Goal: Check status: Check status

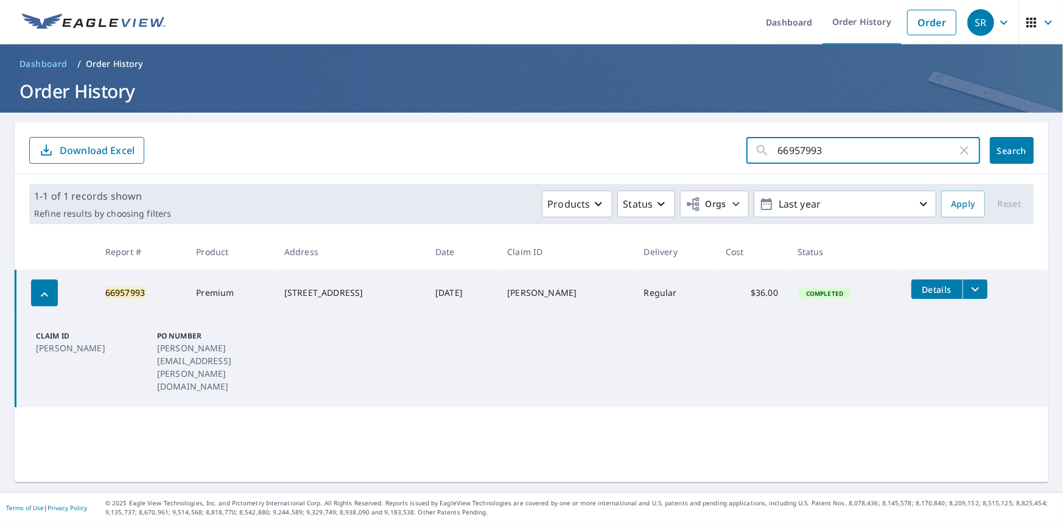
drag, startPoint x: 849, startPoint y: 155, endPoint x: 682, endPoint y: 166, distance: 167.2
click at [682, 166] on div "66957993 ​ Search Download Excel" at bounding box center [532, 148] width 1034 height 52
paste input "5127825"
type input "65127825"
click at [1003, 152] on span "Search" at bounding box center [1012, 151] width 24 height 12
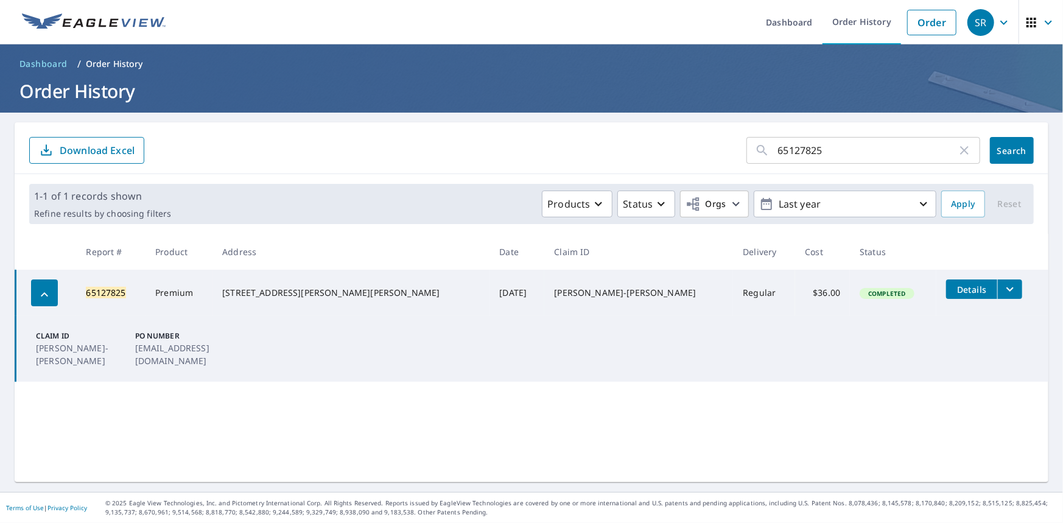
click at [545, 122] on div "65127825 ​ Search Download Excel" at bounding box center [532, 148] width 1034 height 52
click at [536, 124] on div "65127825 ​ Search Download Excel" at bounding box center [532, 148] width 1034 height 52
drag, startPoint x: 819, startPoint y: 154, endPoint x: 675, endPoint y: 166, distance: 144.1
click at [675, 166] on div "65127825 ​ Search Download Excel" at bounding box center [532, 148] width 1034 height 52
paste input "7088221"
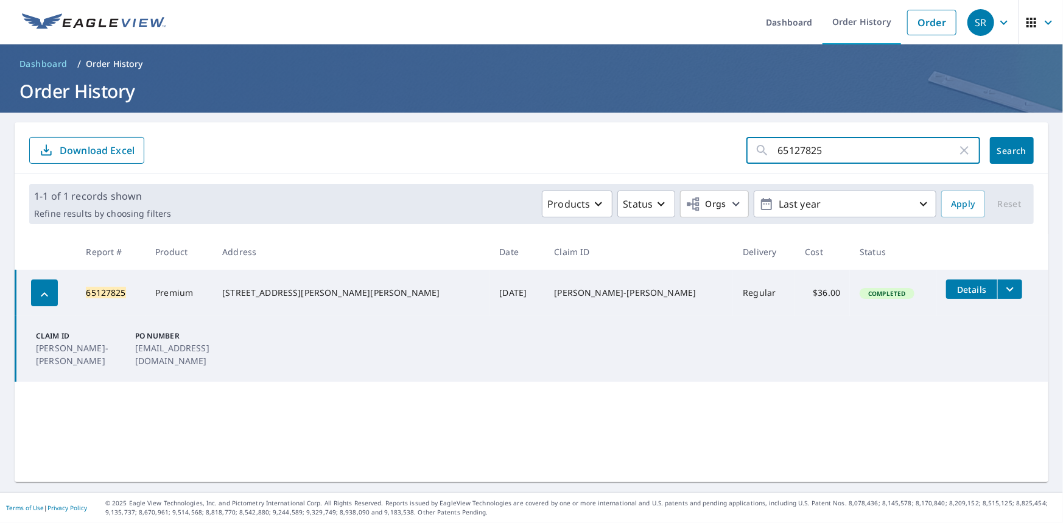
type input "67088221"
click button "Search" at bounding box center [1012, 150] width 44 height 27
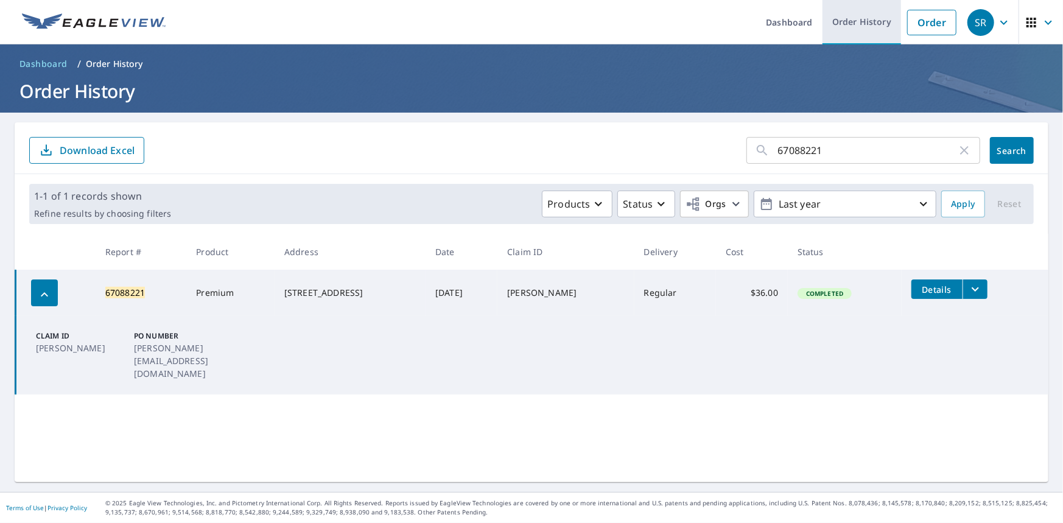
click at [861, 19] on link "Order History" at bounding box center [861, 22] width 79 height 44
click at [797, 23] on link "Dashboard" at bounding box center [789, 22] width 66 height 44
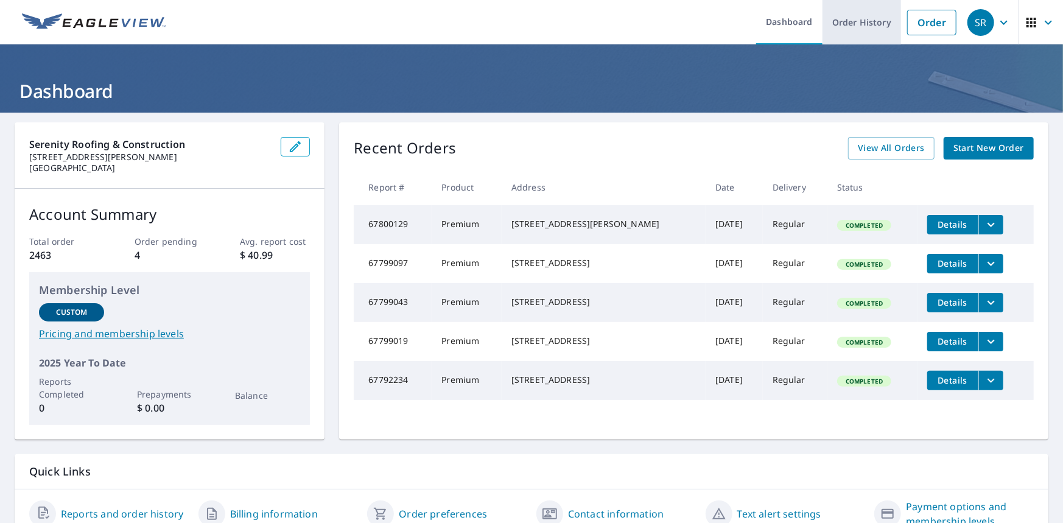
click at [847, 29] on link "Order History" at bounding box center [861, 22] width 79 height 44
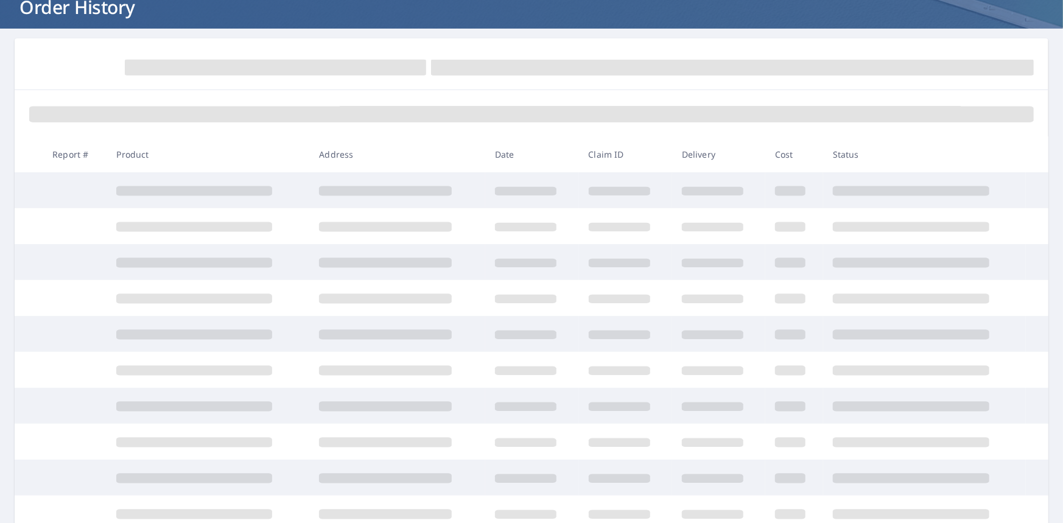
scroll to position [183, 0]
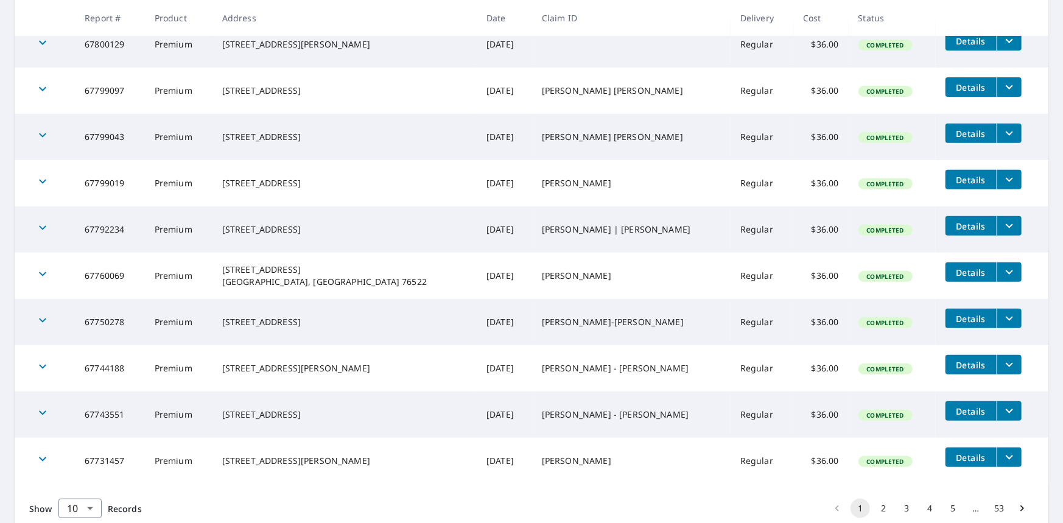
scroll to position [304, 0]
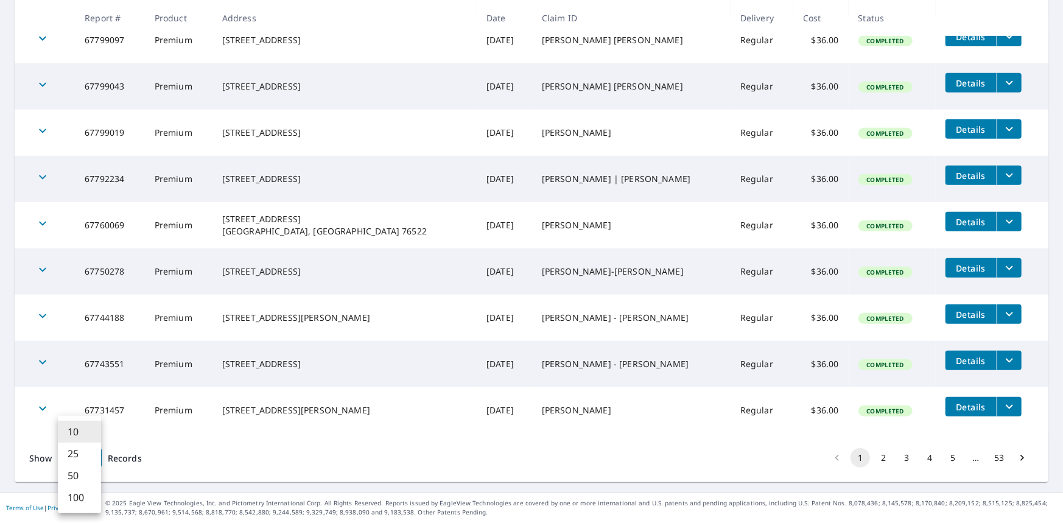
click at [84, 458] on body "SR SR Dashboard Order History Order SR Dashboard / Order History Order History …" at bounding box center [531, 261] width 1063 height 523
click at [83, 499] on li "100" at bounding box center [79, 497] width 43 height 22
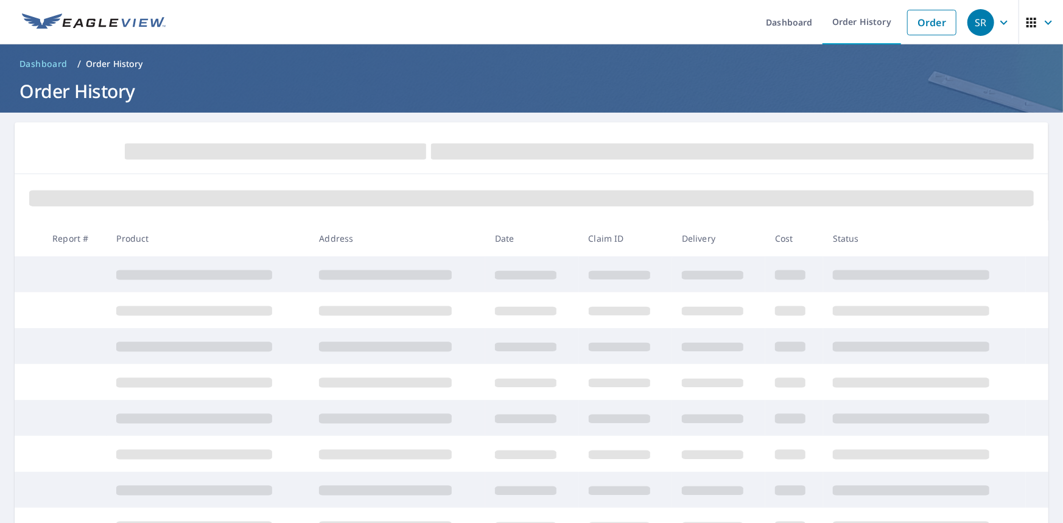
click at [556, 1] on ul "Dashboard Order History Order" at bounding box center [568, 22] width 790 height 44
click at [561, 2] on ul "Dashboard Order History Order" at bounding box center [568, 22] width 790 height 44
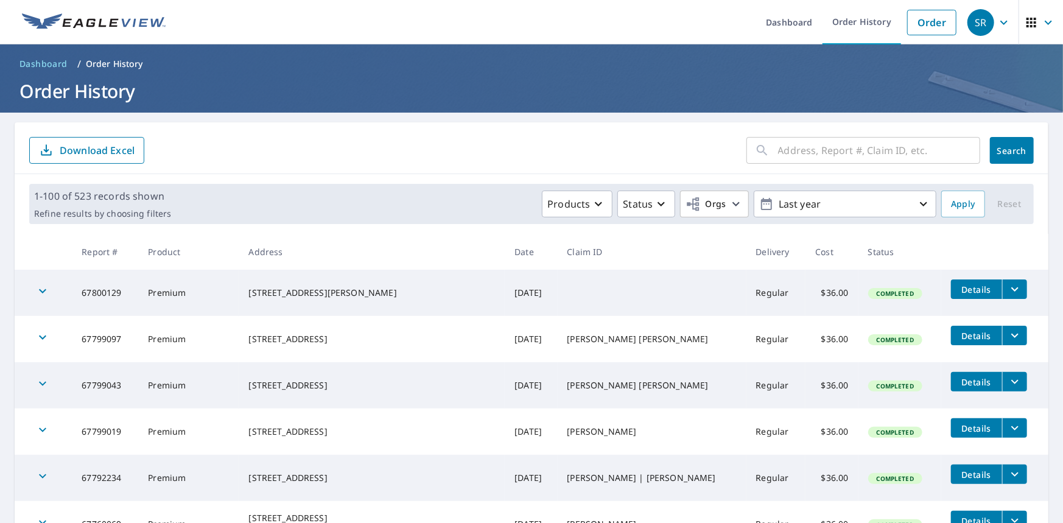
click at [552, 1] on ul "Dashboard Order History Order" at bounding box center [568, 22] width 790 height 44
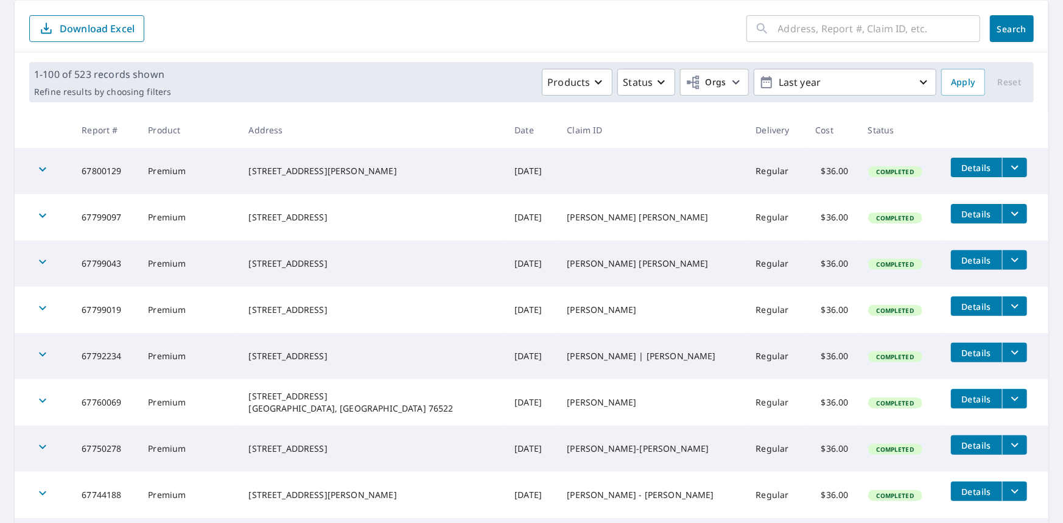
scroll to position [183, 0]
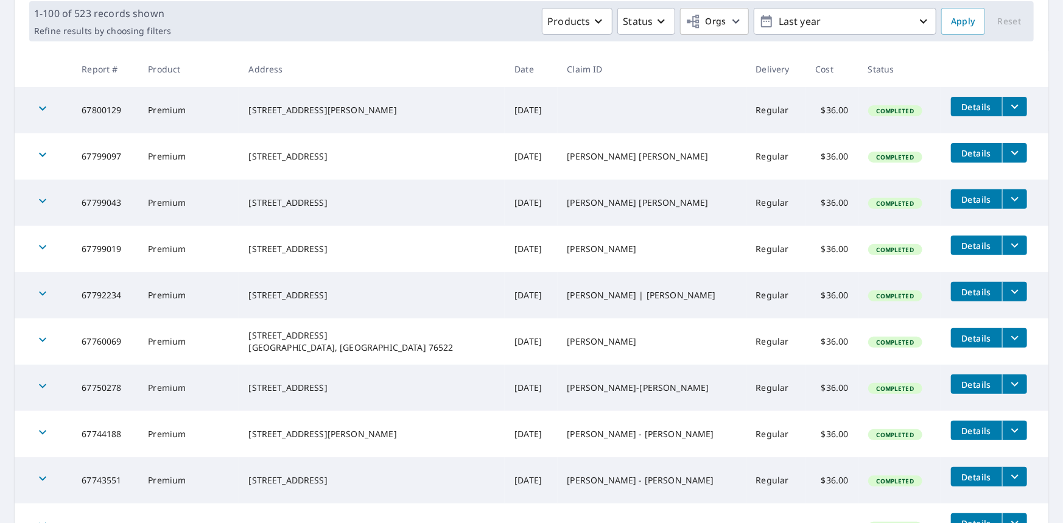
drag, startPoint x: 346, startPoint y: 286, endPoint x: 260, endPoint y: 291, distance: 86.0
click at [260, 291] on div "[STREET_ADDRESS]" at bounding box center [371, 295] width 247 height 12
copy div "[STREET_ADDRESS]"
click at [395, 291] on div "[STREET_ADDRESS]" at bounding box center [371, 295] width 247 height 12
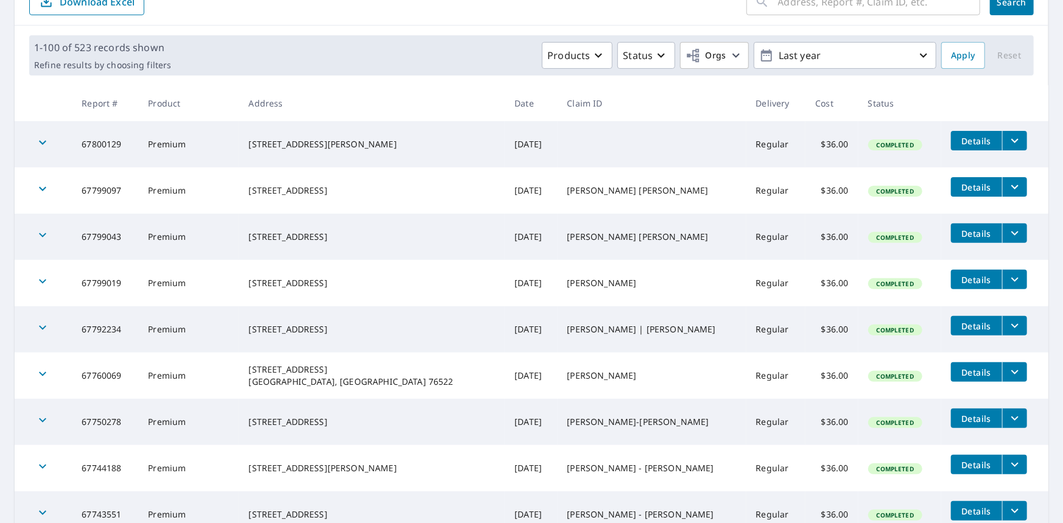
scroll to position [122, 0]
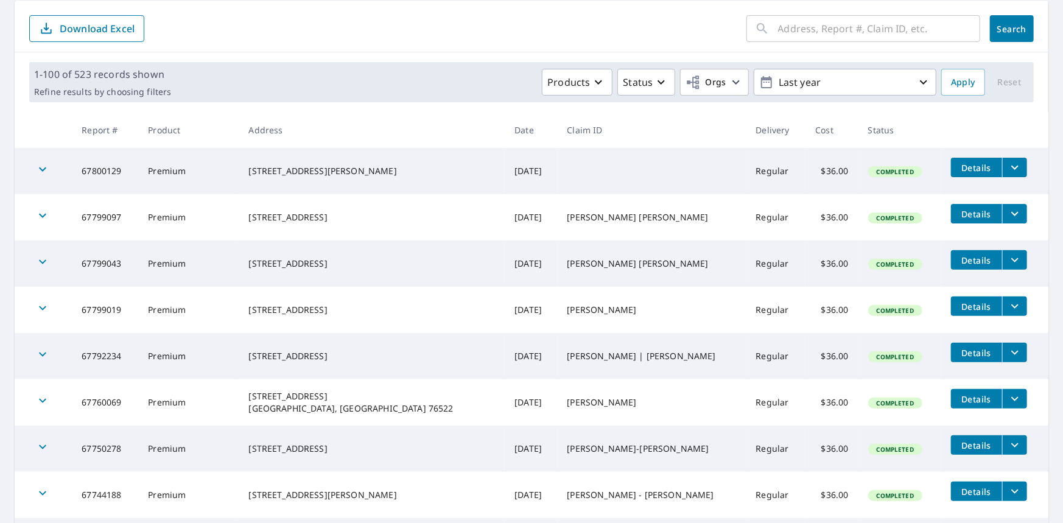
drag, startPoint x: 351, startPoint y: 304, endPoint x: 254, endPoint y: 306, distance: 96.8
click at [254, 306] on td "[STREET_ADDRESS]" at bounding box center [372, 310] width 266 height 46
copy div "[STREET_ADDRESS]"
click at [394, 307] on div "[STREET_ADDRESS]" at bounding box center [371, 310] width 247 height 12
drag, startPoint x: 40, startPoint y: 307, endPoint x: 48, endPoint y: 325, distance: 19.9
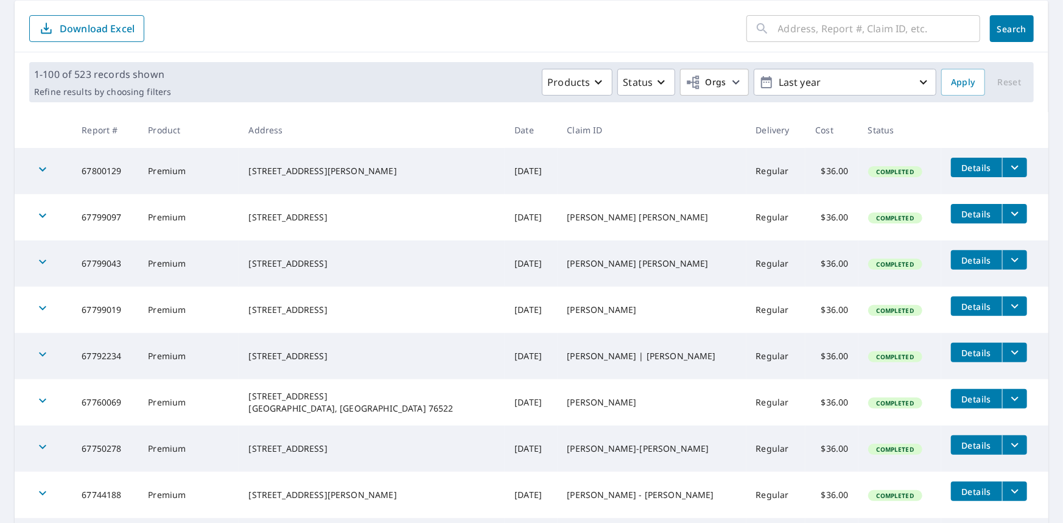
click at [40, 307] on icon "button" at bounding box center [42, 308] width 15 height 15
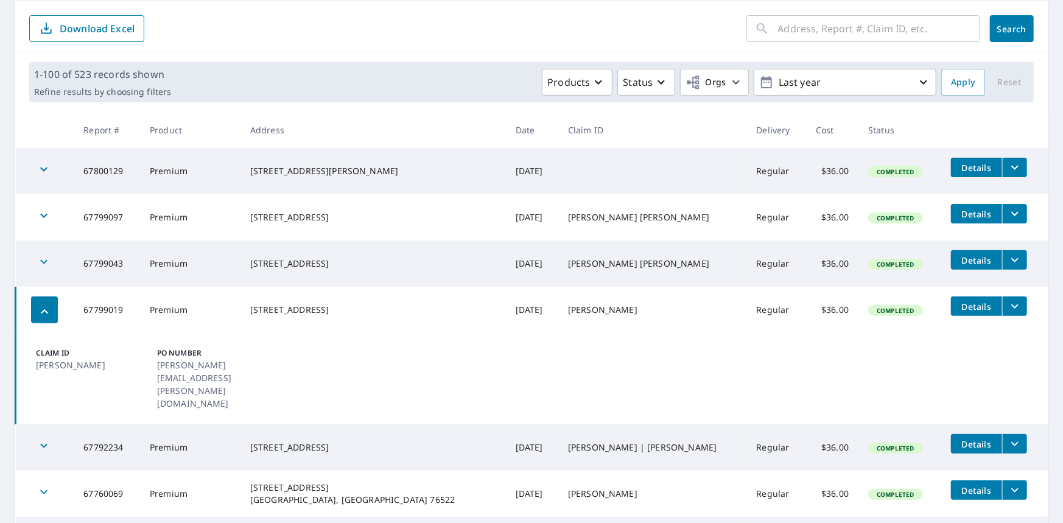
drag, startPoint x: 44, startPoint y: 310, endPoint x: 43, endPoint y: 267, distance: 43.3
click at [44, 310] on icon "button" at bounding box center [44, 311] width 7 height 4
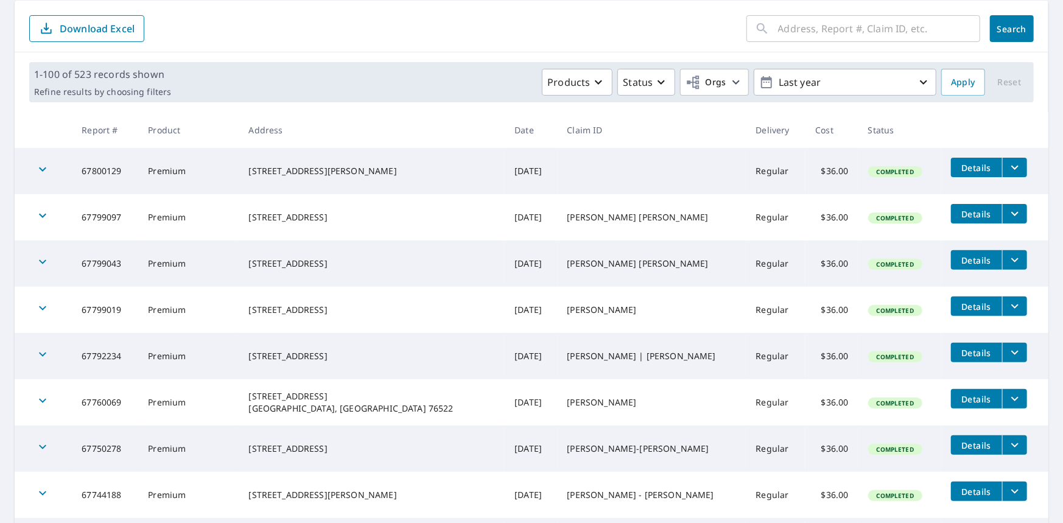
click at [43, 248] on td at bounding box center [43, 263] width 57 height 46
click at [36, 264] on icon "button" at bounding box center [42, 261] width 15 height 15
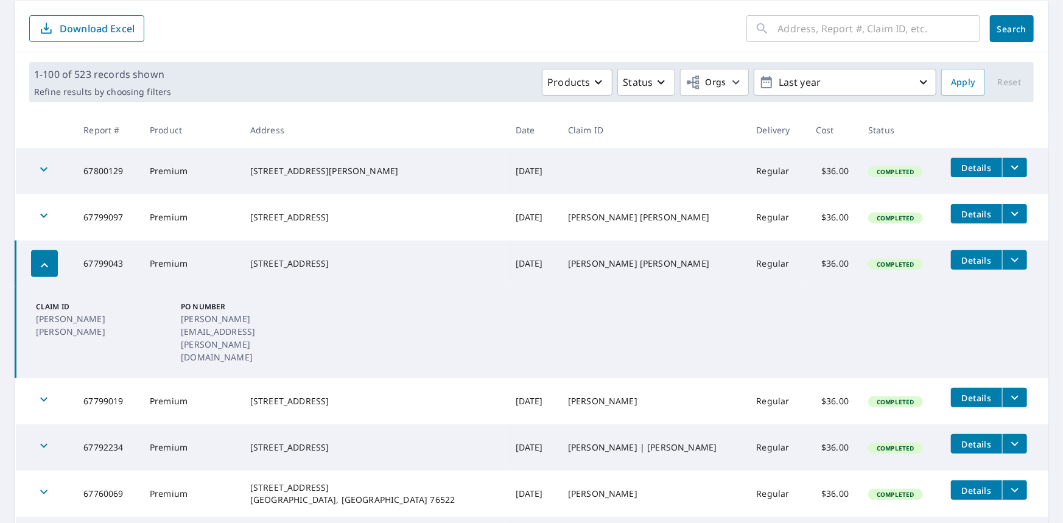
drag, startPoint x: 341, startPoint y: 255, endPoint x: 259, endPoint y: 261, distance: 82.4
click at [259, 261] on td "[STREET_ADDRESS]" at bounding box center [372, 263] width 265 height 46
copy div "[STREET_ADDRESS]"
click at [396, 258] on div "[STREET_ADDRESS]" at bounding box center [373, 264] width 246 height 12
click at [49, 268] on icon "button" at bounding box center [44, 265] width 15 height 15
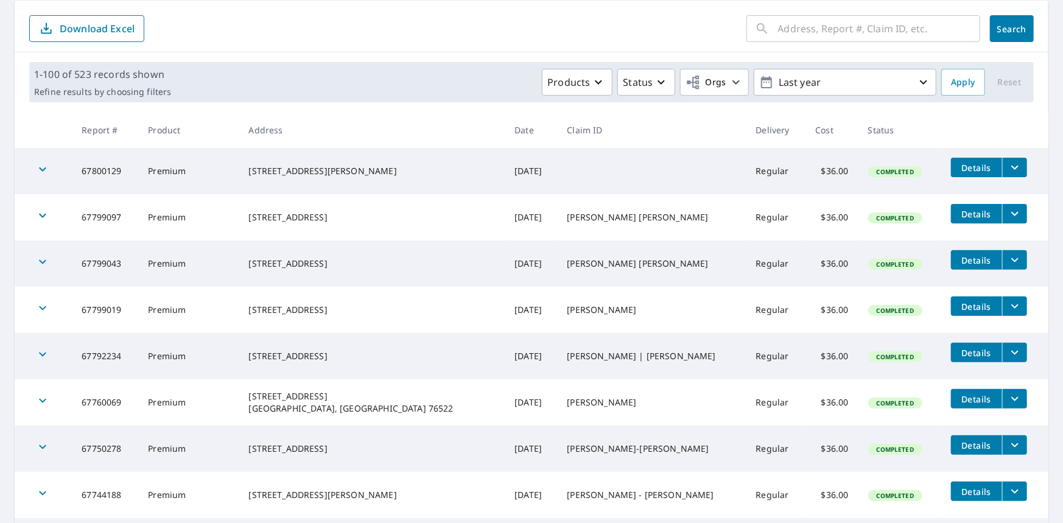
click at [46, 219] on icon "button" at bounding box center [42, 215] width 15 height 15
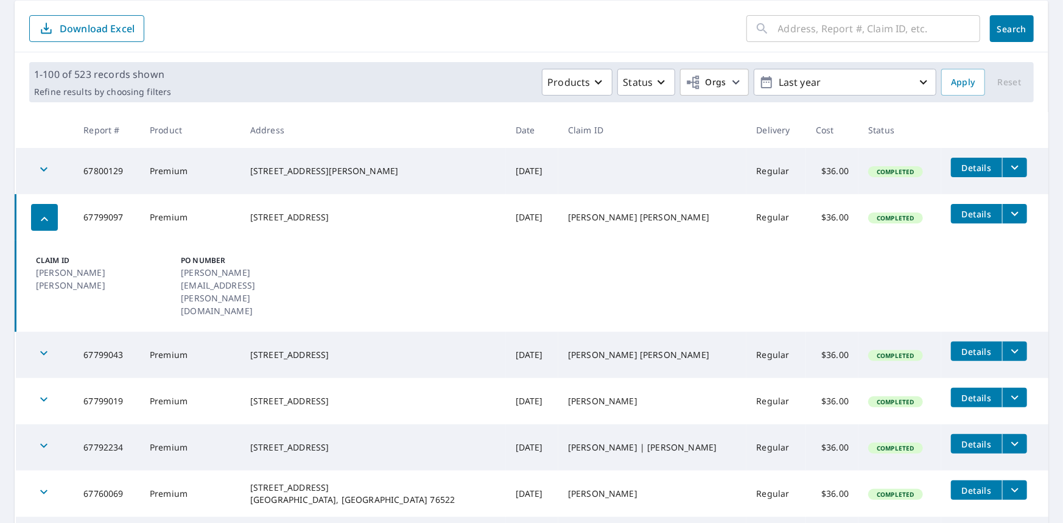
drag, startPoint x: 347, startPoint y: 209, endPoint x: 263, endPoint y: 212, distance: 84.1
click at [263, 212] on div "[STREET_ADDRESS]" at bounding box center [373, 217] width 246 height 12
copy div "[STREET_ADDRESS]"
click at [411, 225] on td "[STREET_ADDRESS]" at bounding box center [372, 217] width 265 height 46
drag, startPoint x: 36, startPoint y: 209, endPoint x: 36, endPoint y: 171, distance: 38.4
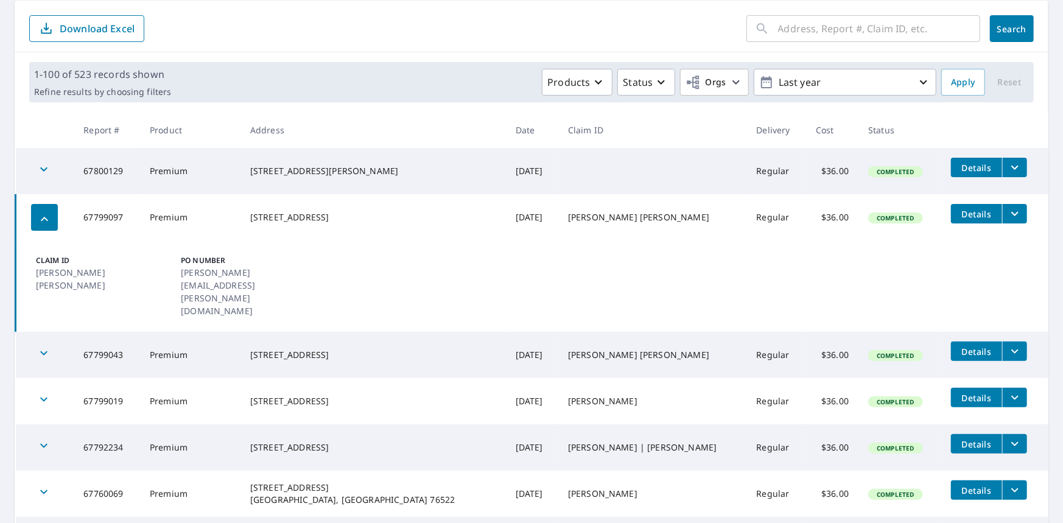
click at [36, 209] on div "button" at bounding box center [44, 217] width 27 height 27
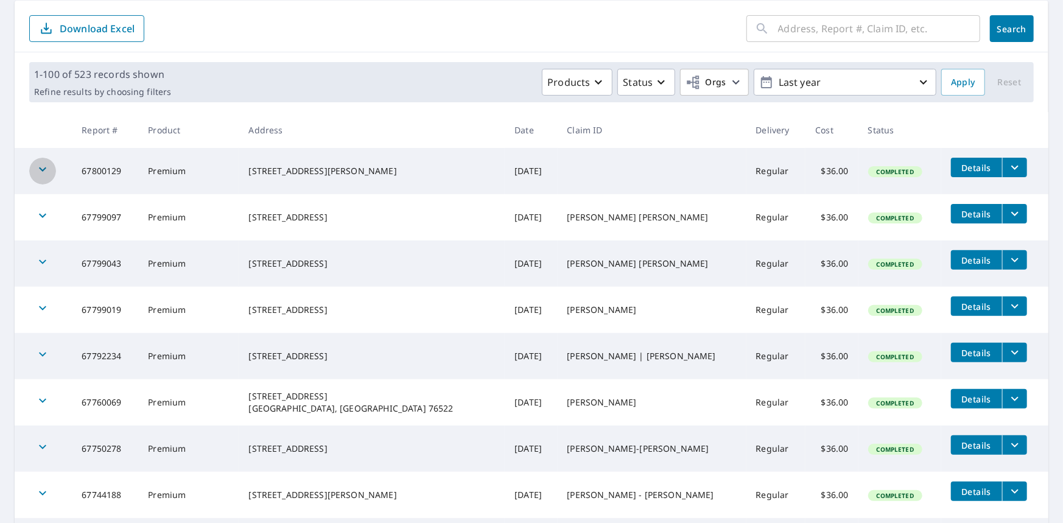
click at [36, 166] on icon "button" at bounding box center [42, 169] width 15 height 15
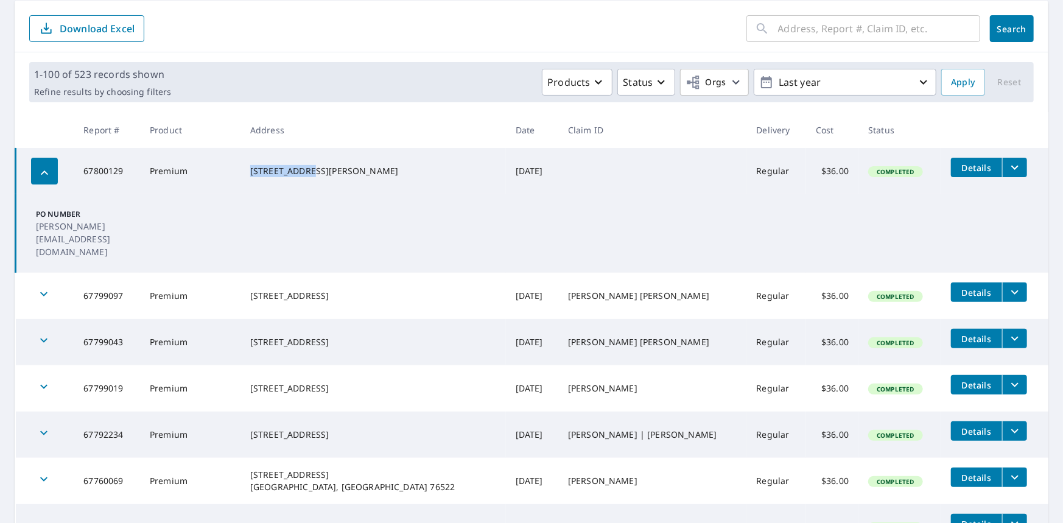
drag, startPoint x: 318, startPoint y: 166, endPoint x: 262, endPoint y: 166, distance: 56.0
click at [262, 166] on div "[STREET_ADDRESS][PERSON_NAME]" at bounding box center [373, 171] width 246 height 12
copy div "[STREET_ADDRESS][PERSON_NAME]"
click at [374, 167] on div "[STREET_ADDRESS][PERSON_NAME]" at bounding box center [373, 171] width 246 height 12
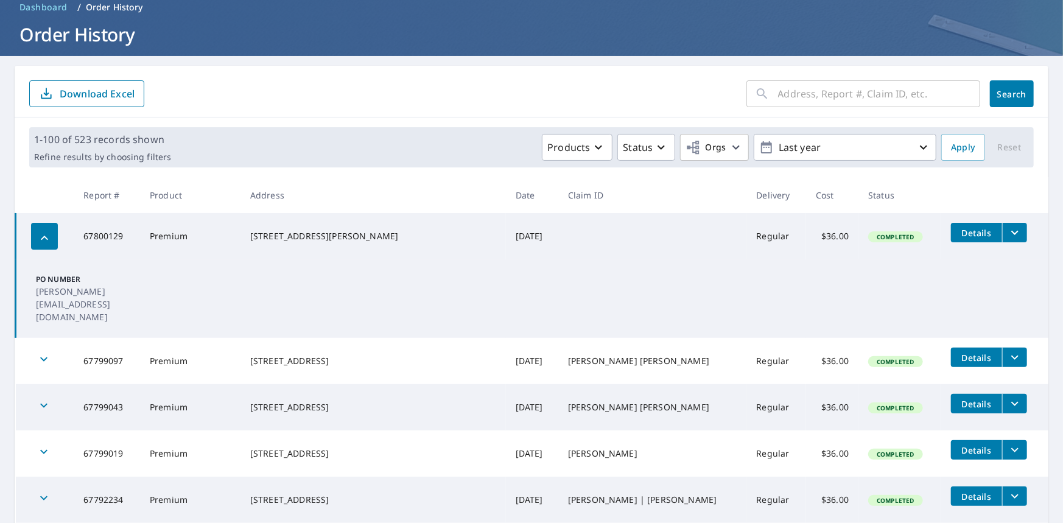
scroll to position [0, 0]
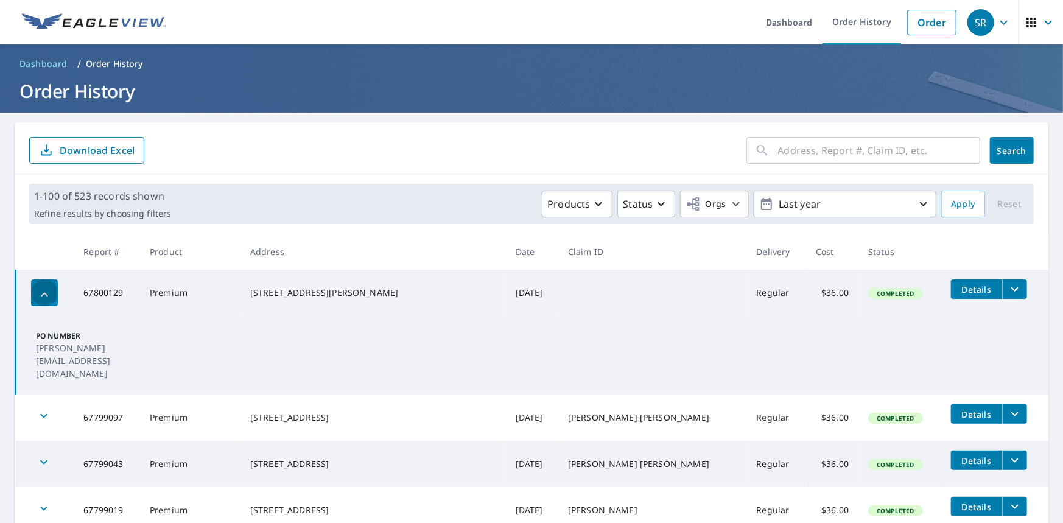
click at [44, 299] on icon "button" at bounding box center [44, 294] width 15 height 15
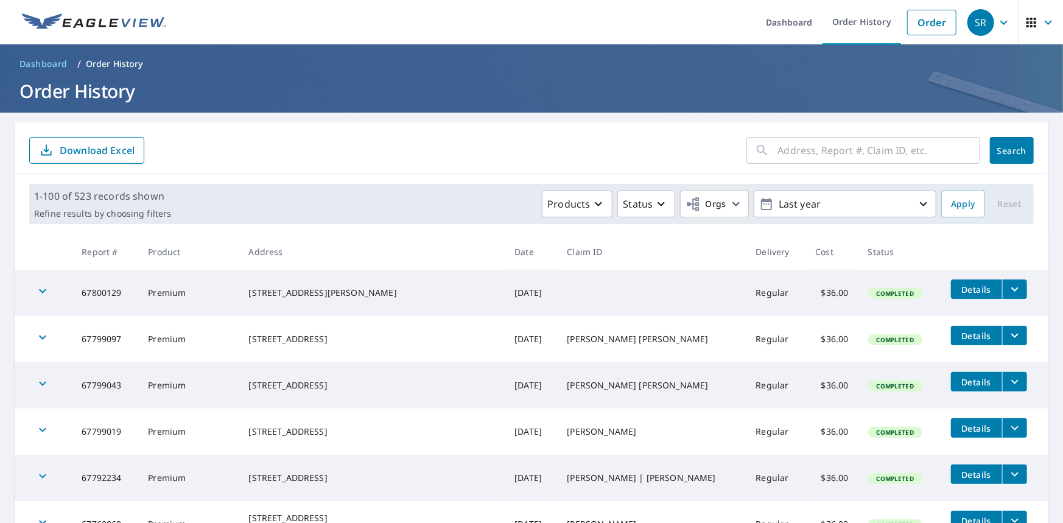
click at [430, 153] on form "​ Search Download Excel" at bounding box center [531, 150] width 1004 height 27
click at [810, 148] on input "text" at bounding box center [879, 150] width 202 height 34
paste input "66826291"
type input "66826291"
click button "Search" at bounding box center [1012, 150] width 44 height 27
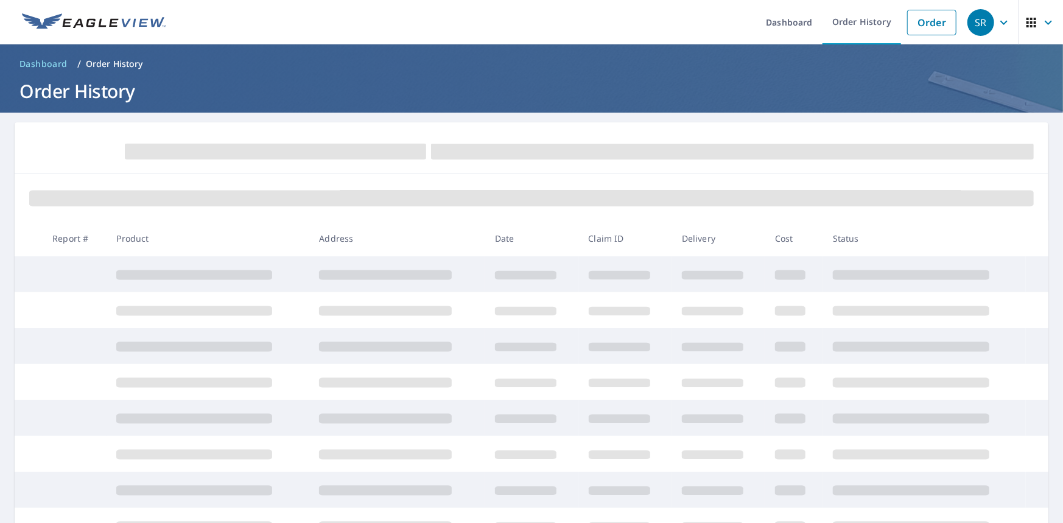
scroll to position [183, 0]
